Goal: Check status: Check status

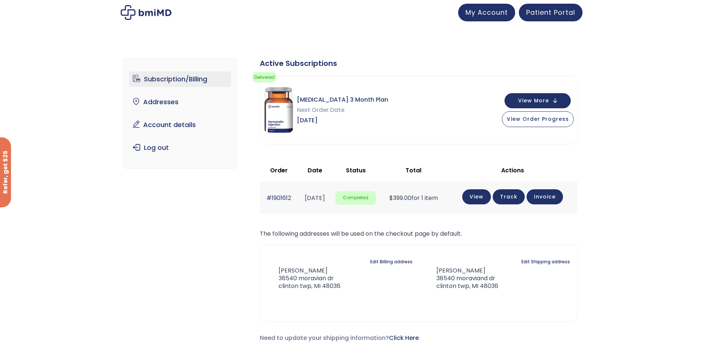
click at [328, 113] on span "Next Order Date" at bounding box center [342, 110] width 91 height 10
click at [319, 120] on span "[DATE]" at bounding box center [342, 120] width 91 height 10
drag, startPoint x: 315, startPoint y: 96, endPoint x: 302, endPoint y: 103, distance: 14.3
click at [313, 97] on span "[MEDICAL_DATA] 3 Month Plan" at bounding box center [342, 100] width 91 height 10
click at [291, 109] on img at bounding box center [278, 110] width 29 height 46
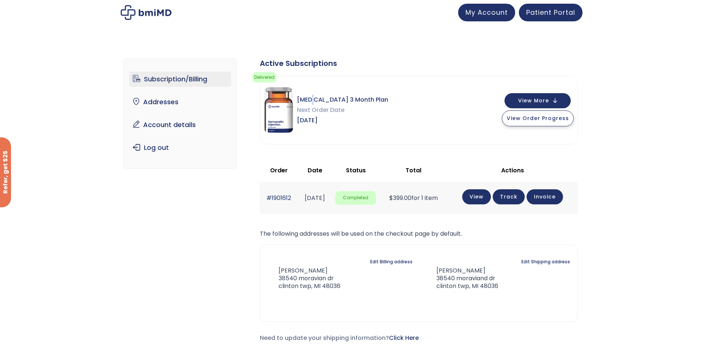
click at [522, 117] on span "View Order Progress" at bounding box center [537, 117] width 62 height 7
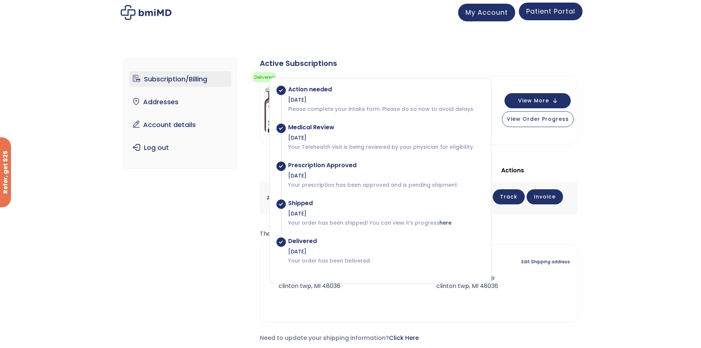
click at [553, 16] on link "Patient Portal" at bounding box center [551, 12] width 64 height 18
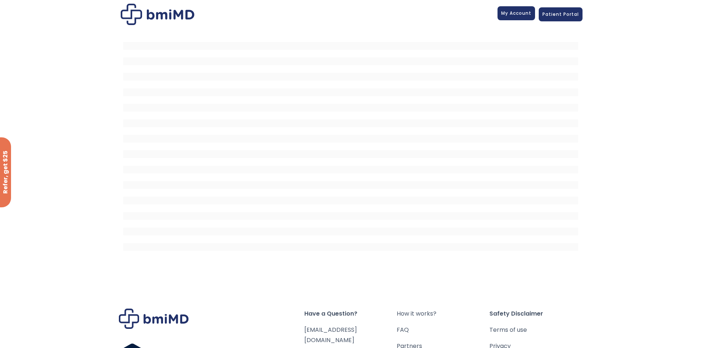
click at [532, 19] on link "My Account" at bounding box center [516, 13] width 38 height 14
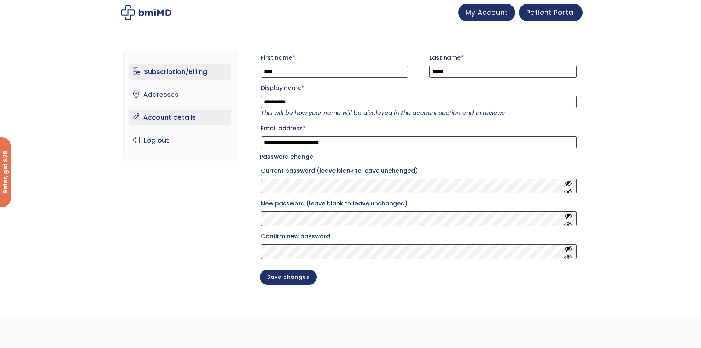
click at [207, 74] on link "Subscription/Billing" at bounding box center [180, 71] width 102 height 15
